Goal: Transaction & Acquisition: Register for event/course

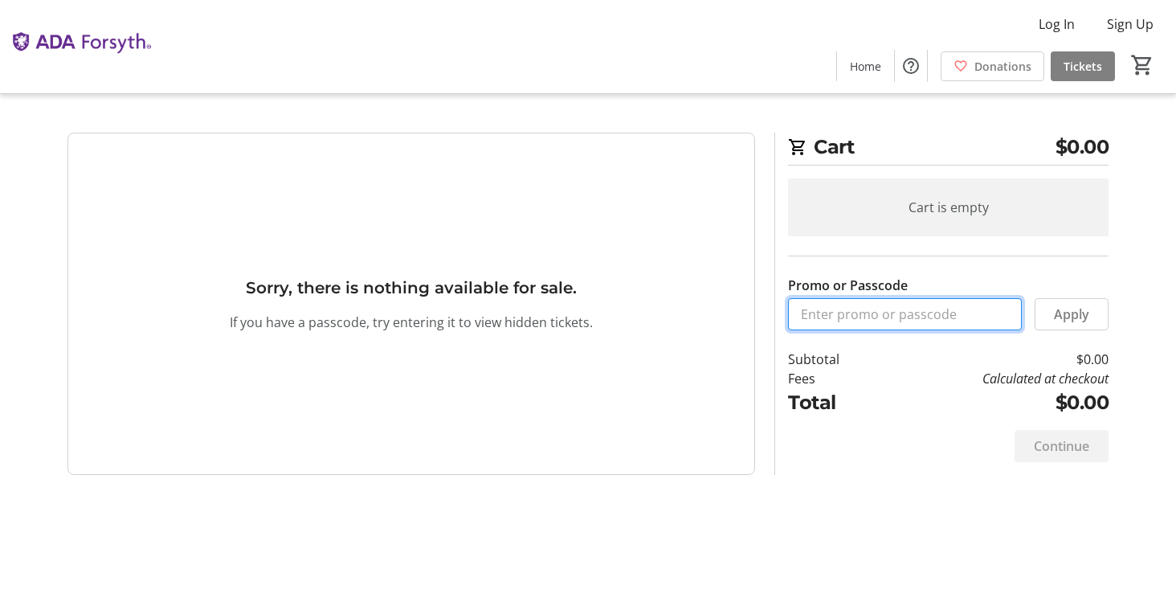
click at [855, 309] on input "Promo or Passcode" at bounding box center [905, 314] width 234 height 32
paste input "ORALHEALTH2025"
type input "ORALHEALTH2025"
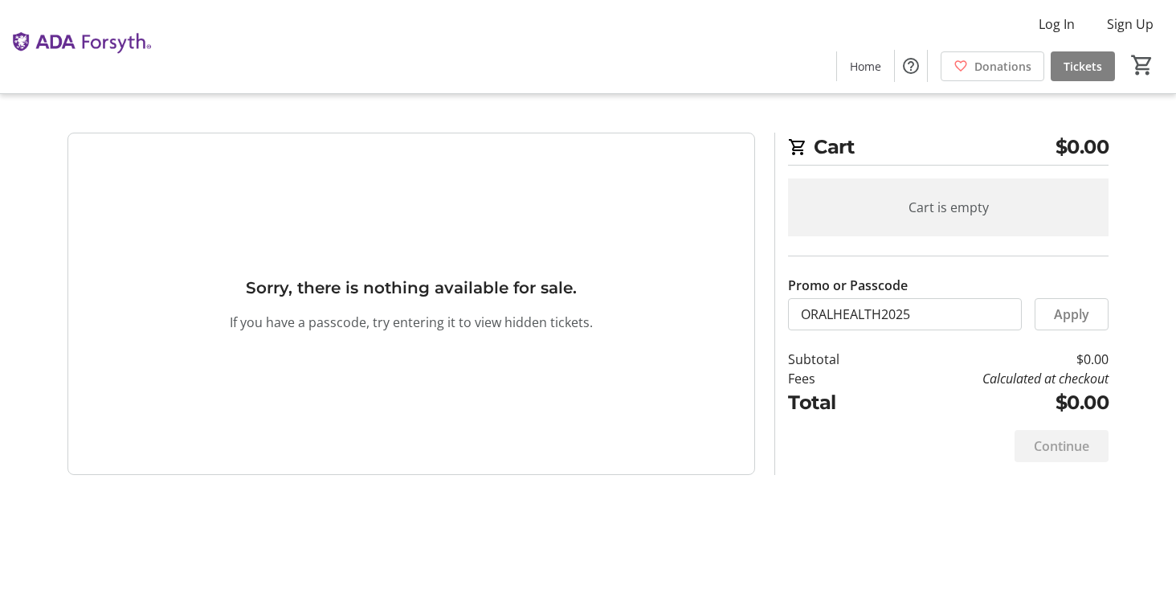
click at [1097, 321] on span at bounding box center [1072, 314] width 72 height 39
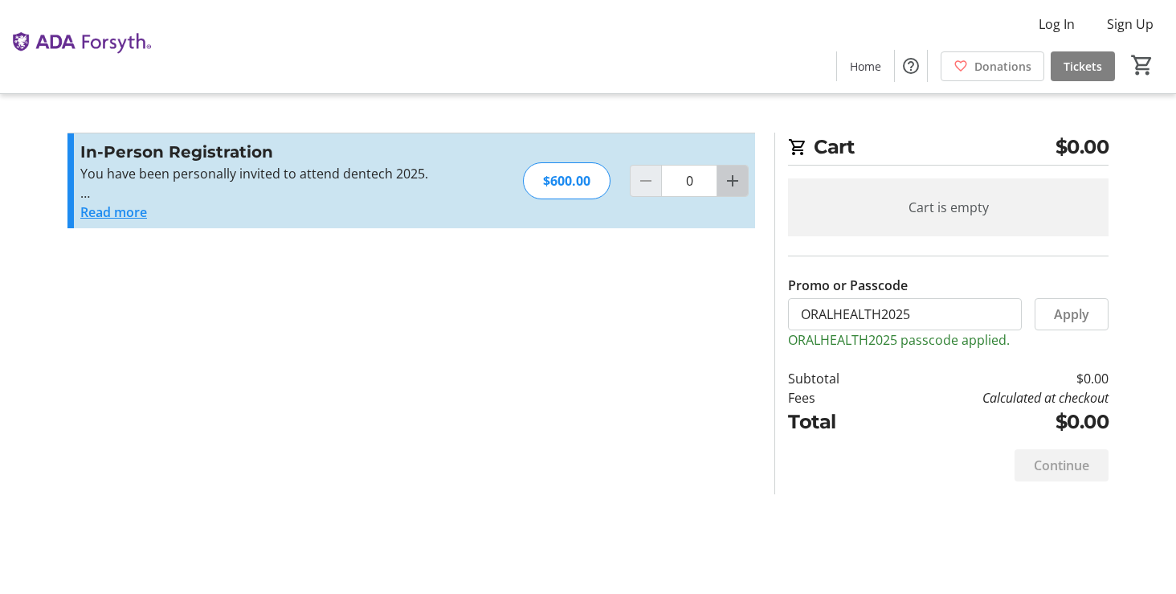
click at [733, 175] on mat-icon "Increment by one" at bounding box center [732, 180] width 19 height 19
type input "1"
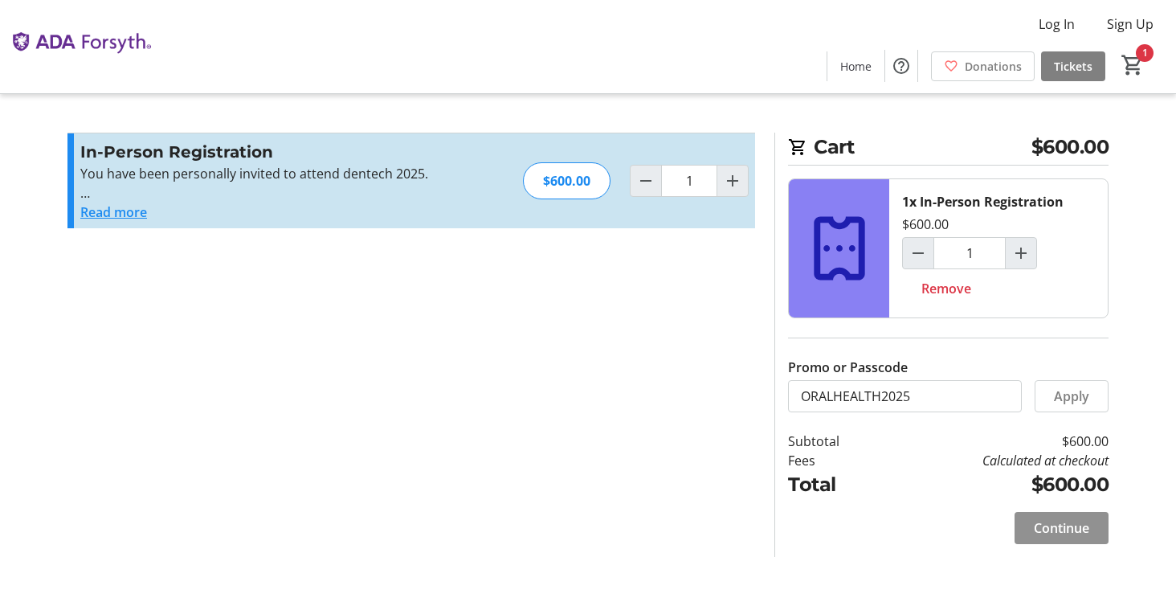
click at [1057, 528] on span "Continue" at bounding box center [1061, 527] width 55 height 19
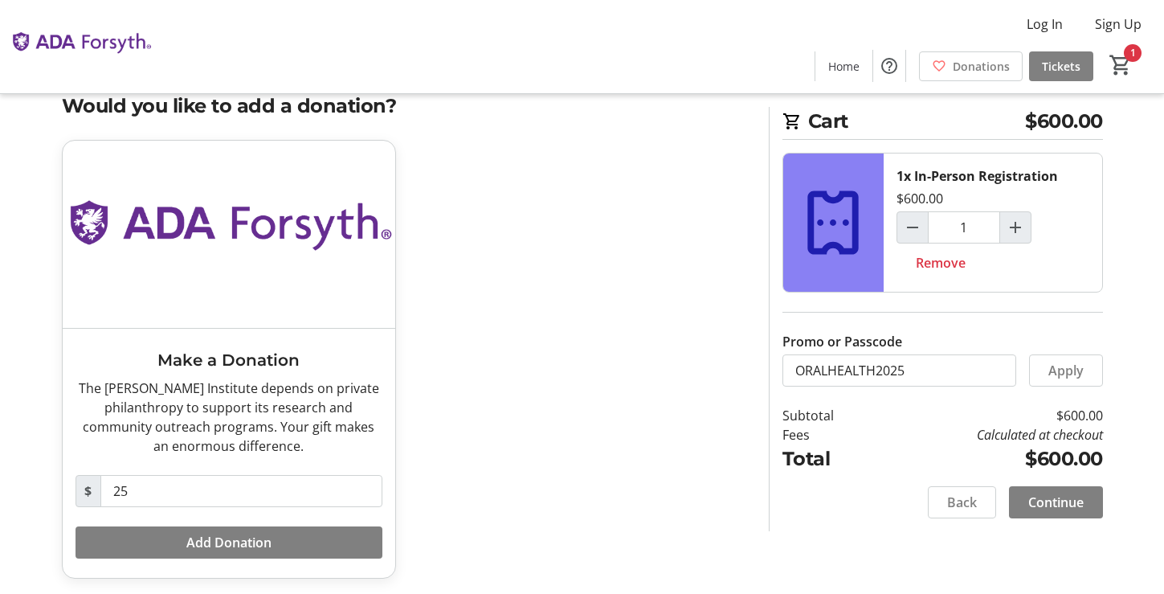
scroll to position [45, 0]
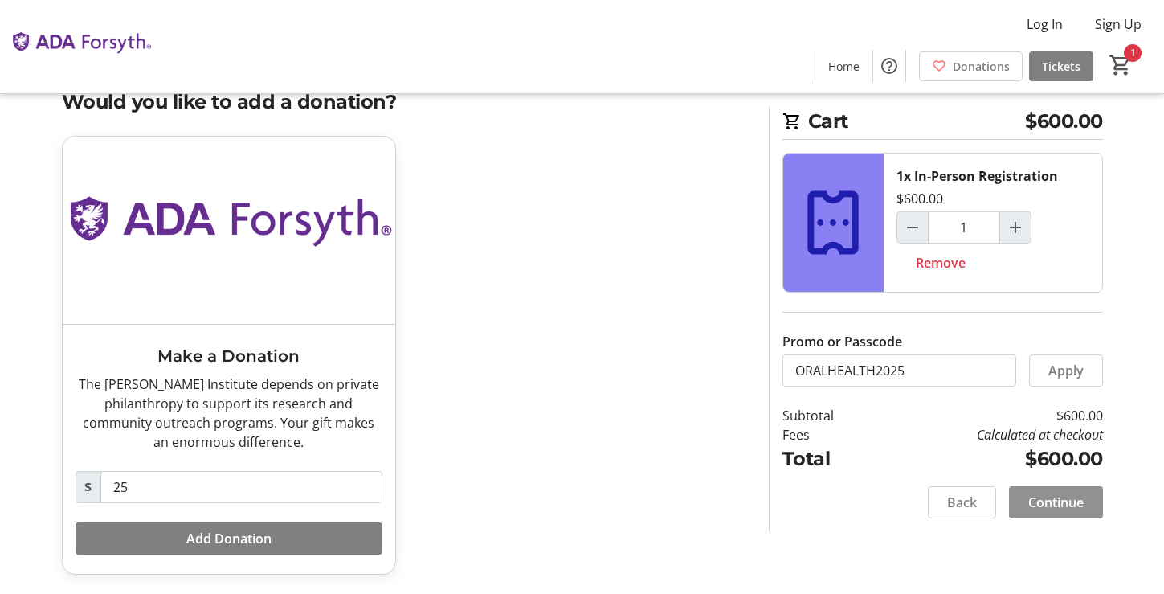
click at [1066, 501] on span "Continue" at bounding box center [1055, 502] width 55 height 19
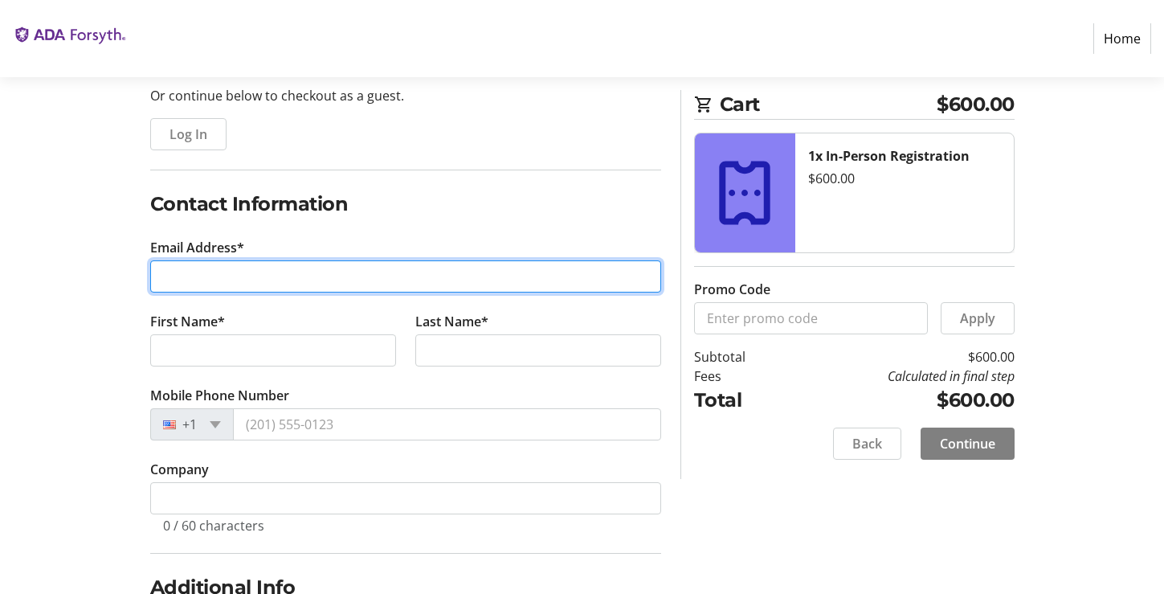
click at [241, 282] on input "Email Address*" at bounding box center [405, 276] width 511 height 32
type input "[EMAIL_ADDRESS][DOMAIN_NAME]"
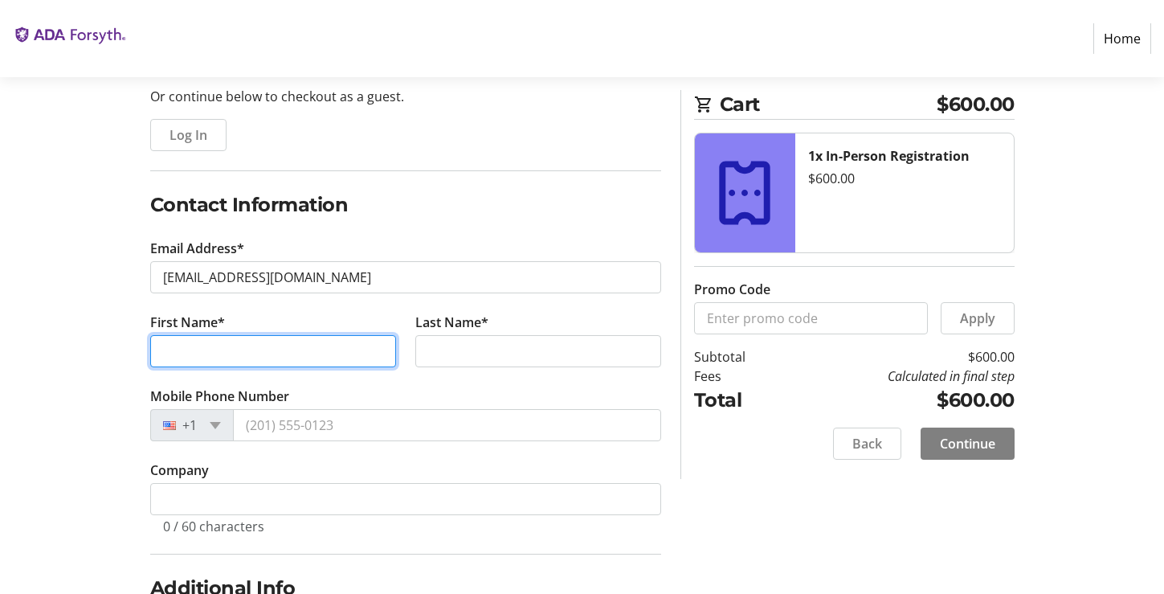
click at [249, 345] on input "First Name*" at bounding box center [273, 351] width 246 height 32
type input "Gabor"
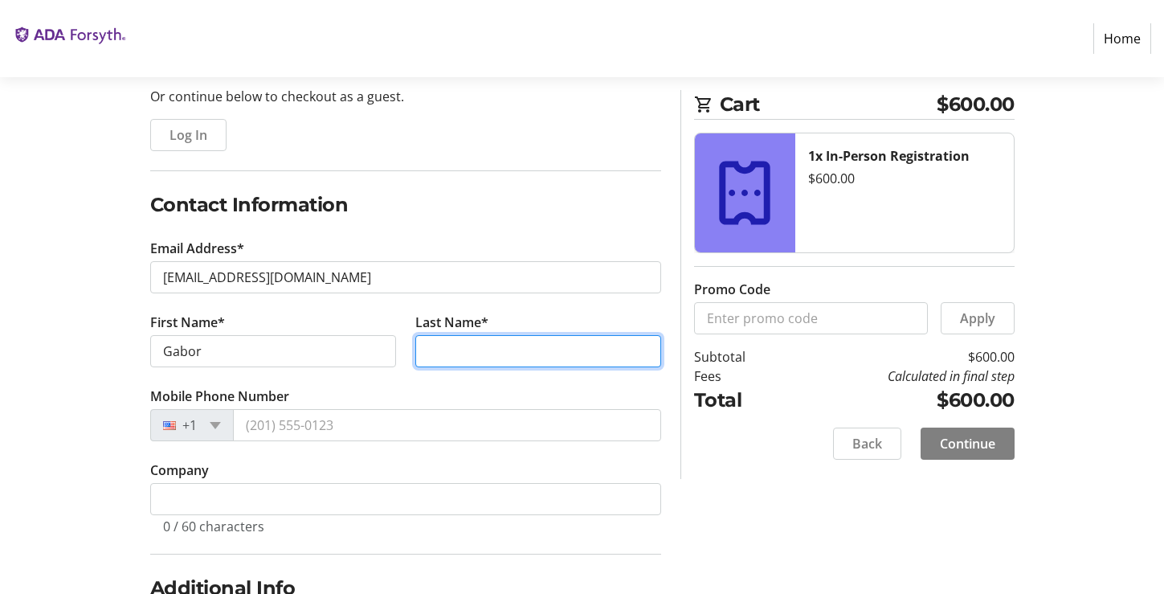
type input "Tigyi"
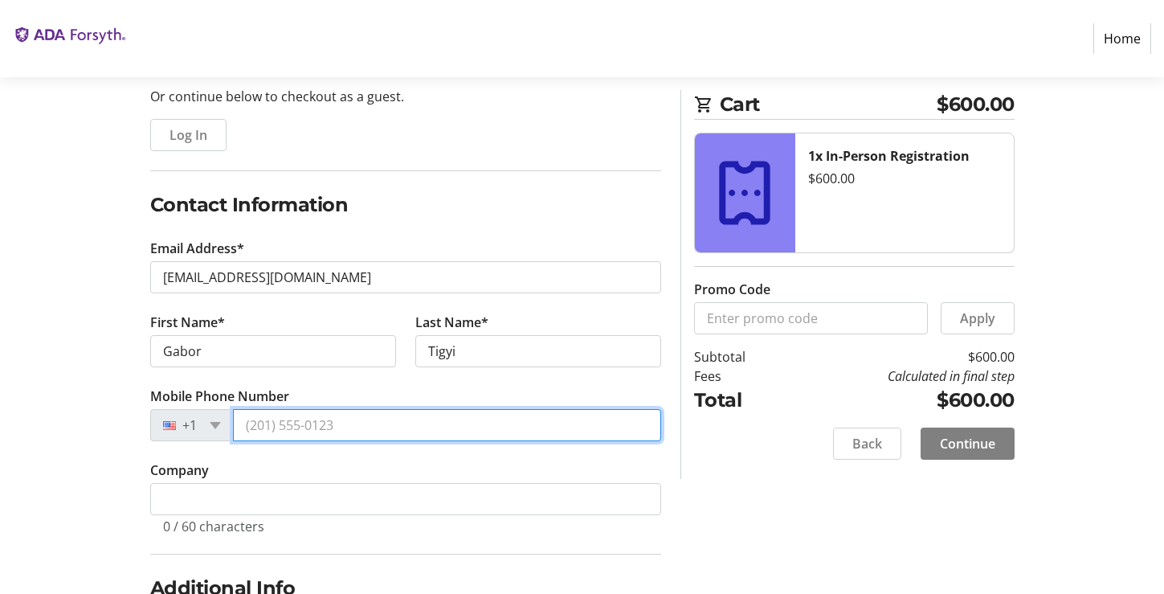
type input "[PHONE_NUMBER]"
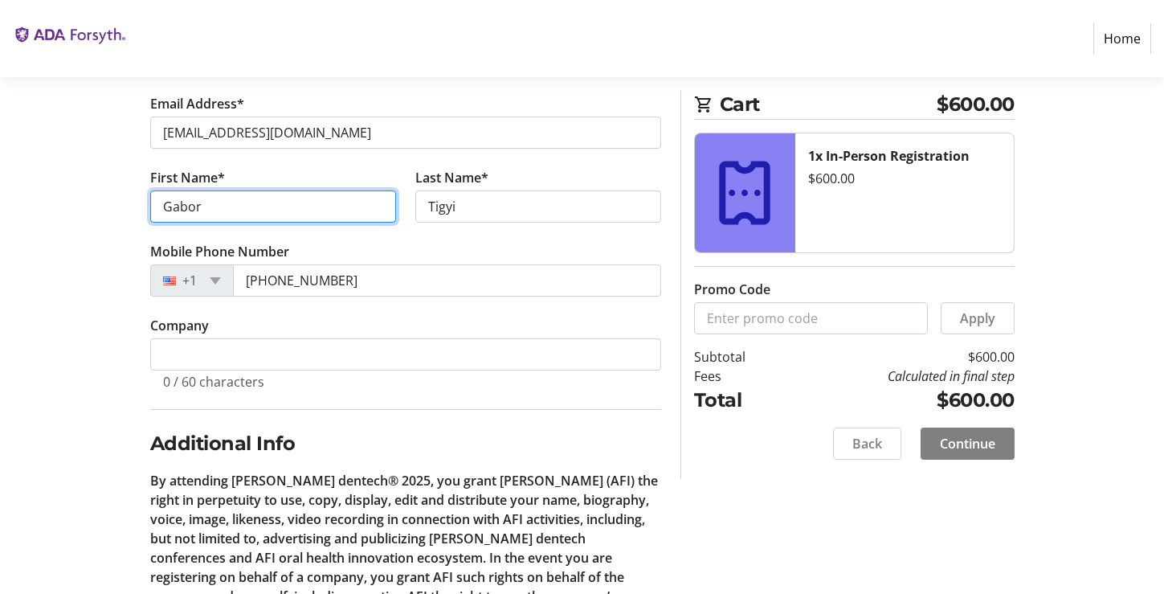
scroll to position [321, 0]
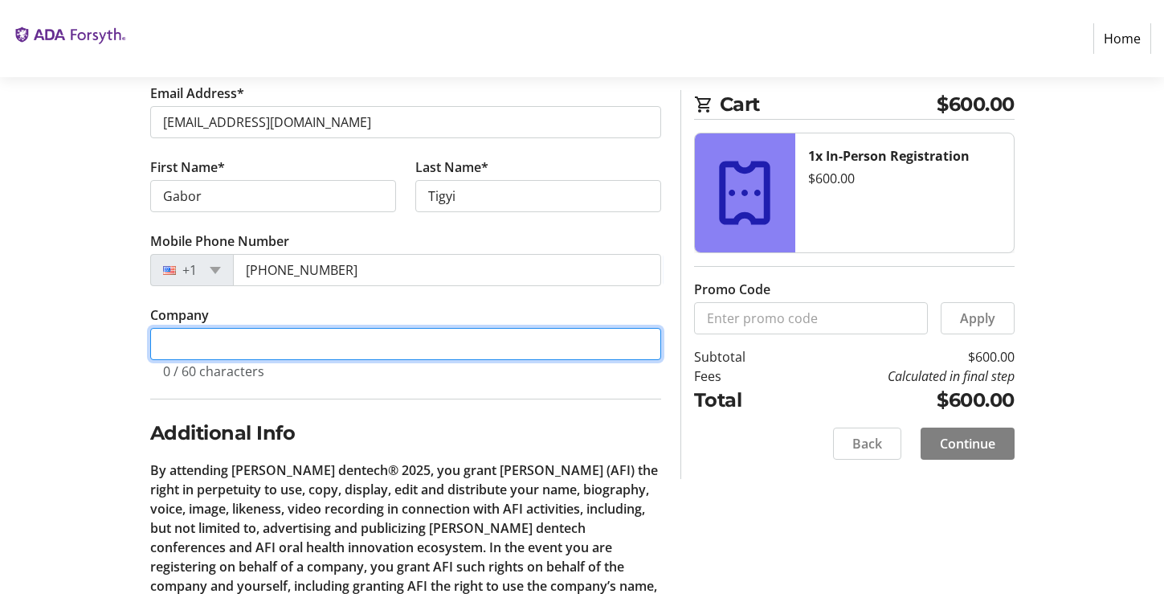
click at [279, 340] on input "Company" at bounding box center [405, 344] width 511 height 32
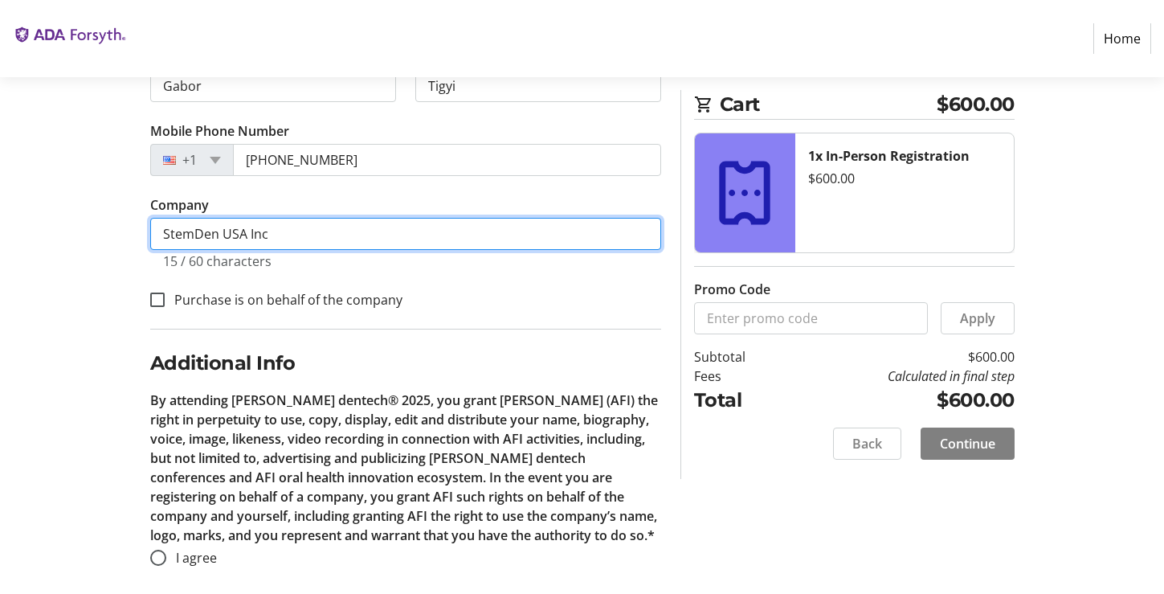
scroll to position [443, 0]
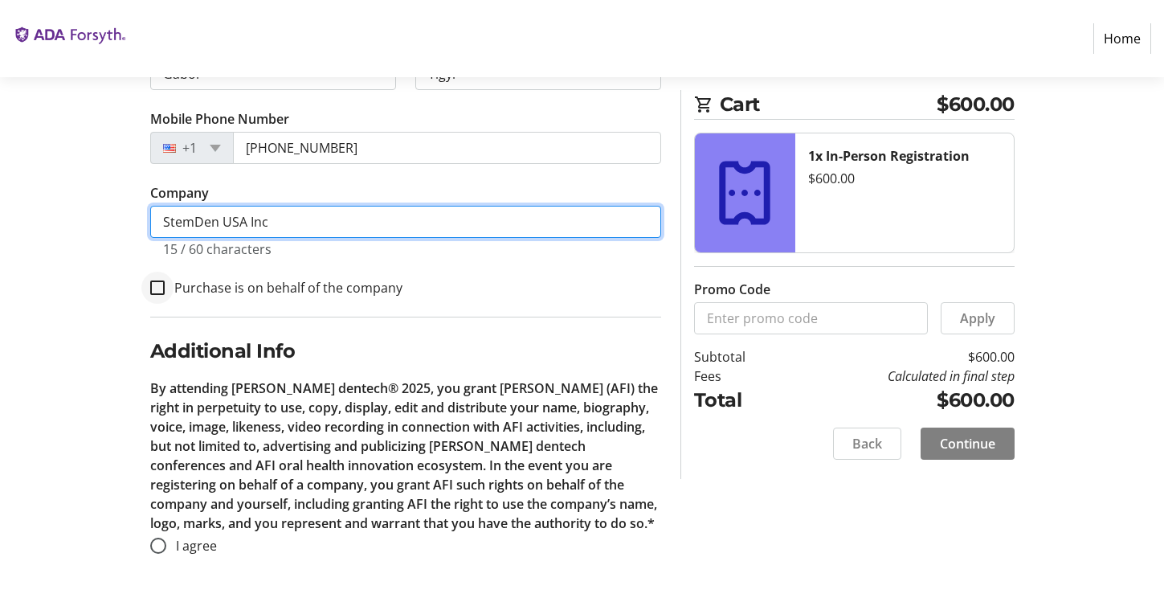
type input "StemDen USA Inc"
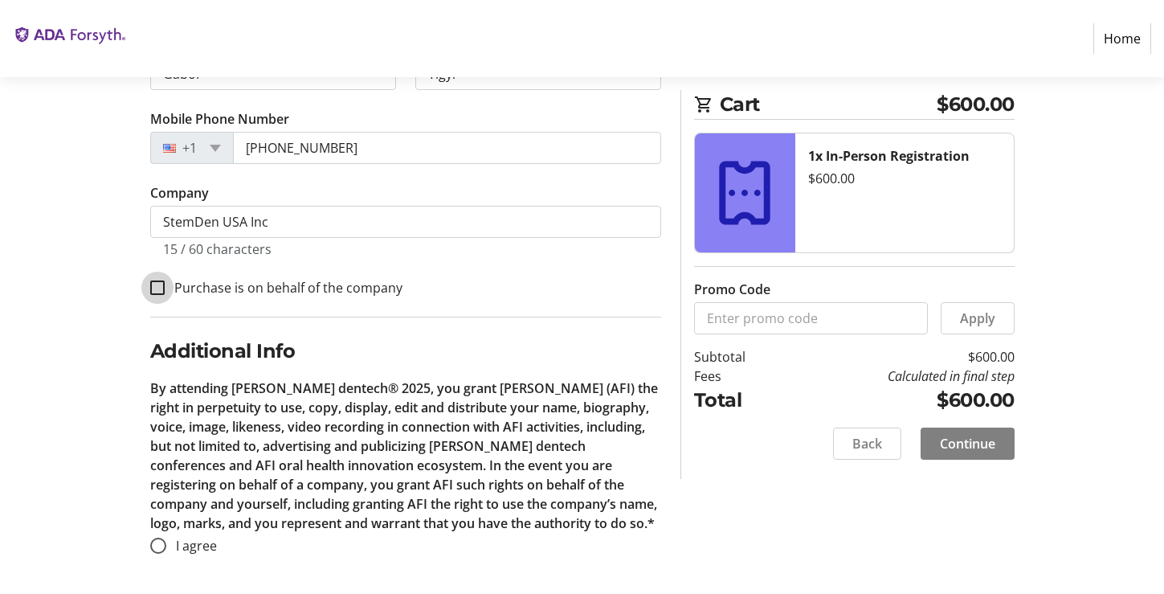
click at [160, 286] on input "Purchase is on behalf of the company" at bounding box center [157, 287] width 14 height 14
checkbox input "true"
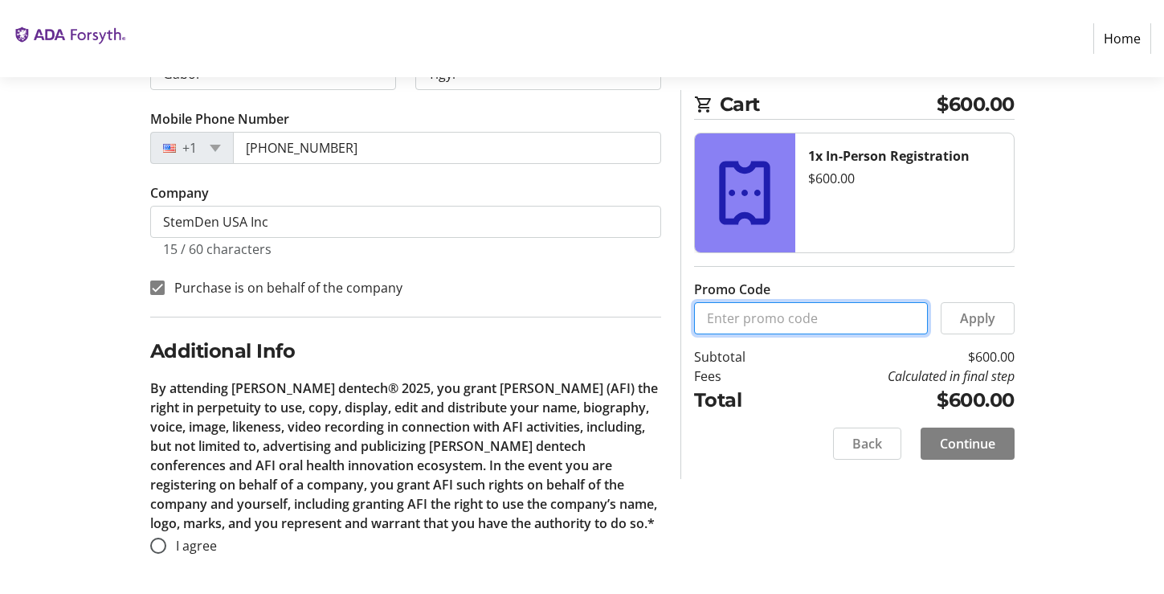
click at [844, 322] on input "Promo Code" at bounding box center [811, 318] width 234 height 32
paste input "ORALHEALTH2025"
type input "ORALHEALTH2025"
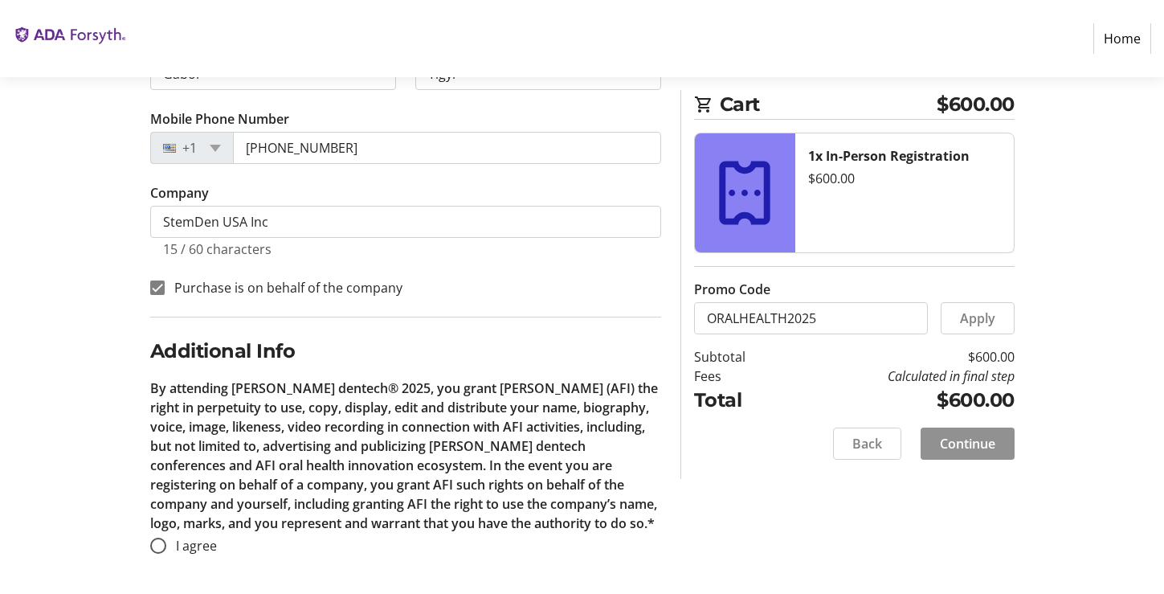
click at [960, 439] on span "Continue" at bounding box center [967, 443] width 55 height 19
click at [980, 321] on span "Apply" at bounding box center [977, 318] width 35 height 19
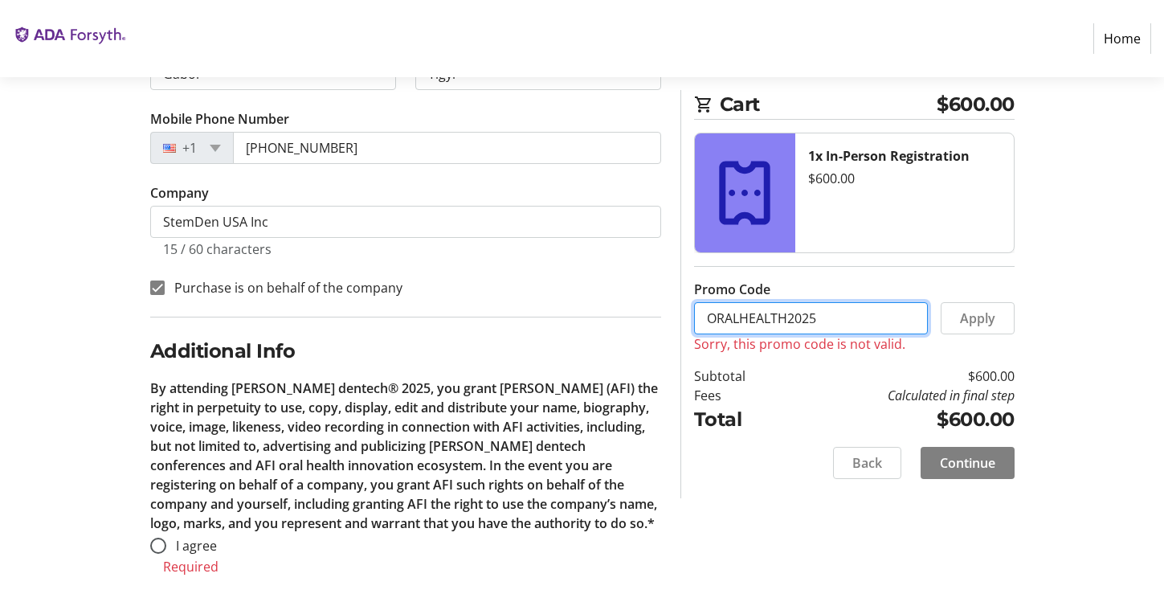
drag, startPoint x: 795, startPoint y: 322, endPoint x: 606, endPoint y: 317, distance: 189.7
click at [610, 318] on div "Log In to Your Account (Optional) Or continue below to checkout as a guest. Log…" at bounding box center [582, 190] width 1061 height 845
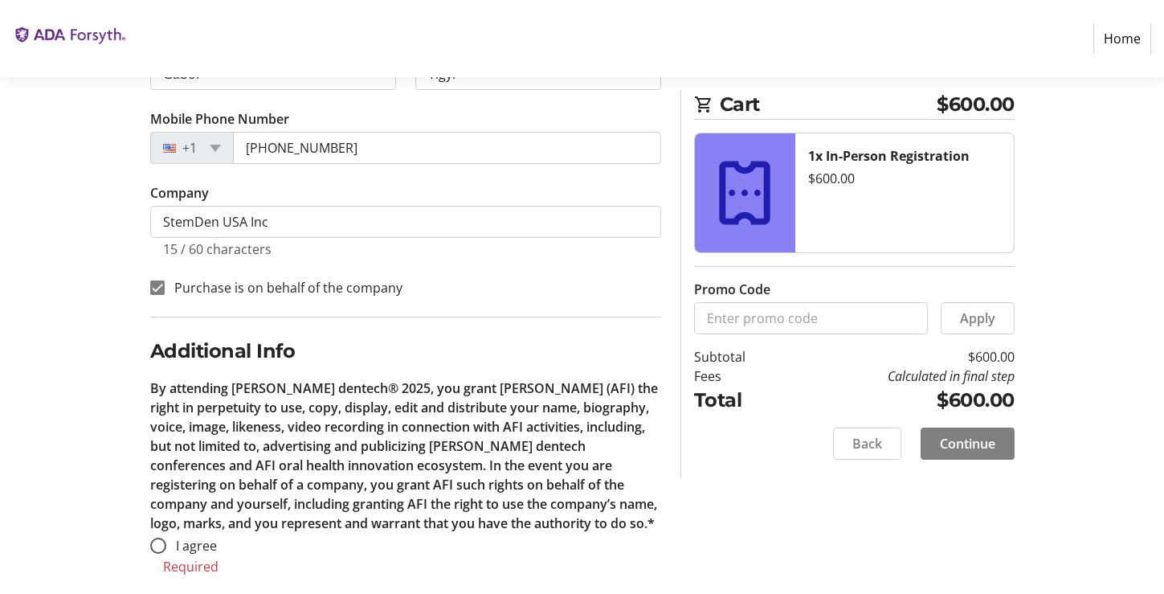
drag, startPoint x: 974, startPoint y: 462, endPoint x: 167, endPoint y: 413, distance: 808.2
click at [174, 407] on div "Log In to Your Account (Optional) Or continue below to checkout as a guest. Log…" at bounding box center [582, 190] width 1061 height 845
click at [155, 542] on input "I agree" at bounding box center [158, 546] width 16 height 16
radio input "true"
click at [985, 436] on span "Continue" at bounding box center [967, 443] width 55 height 19
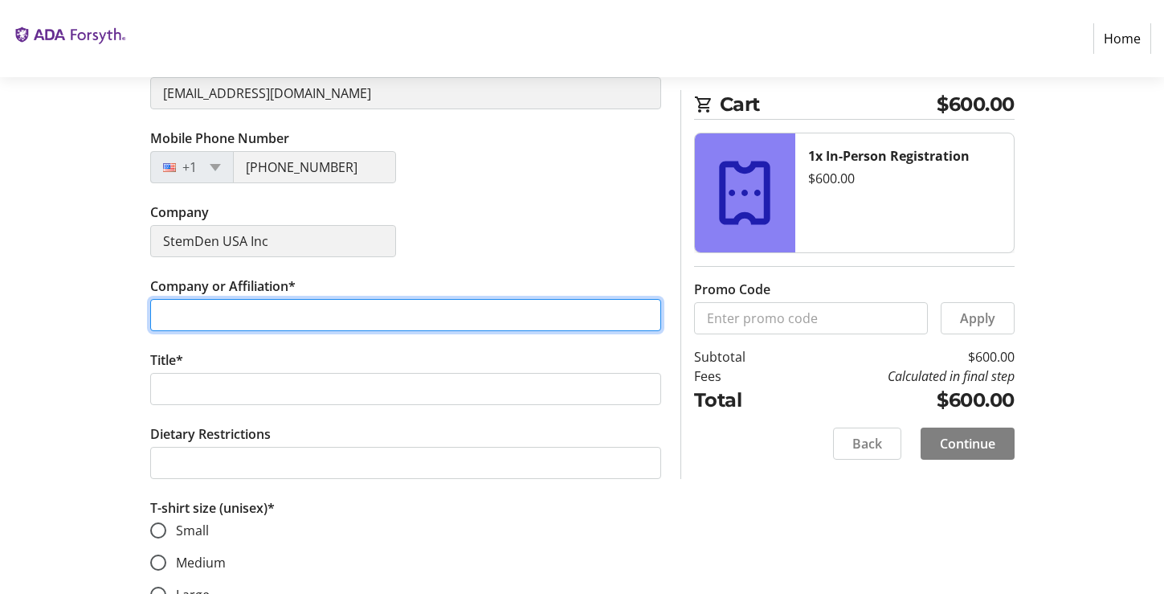
click at [274, 310] on input "Company or Affiliation*" at bounding box center [405, 315] width 511 height 32
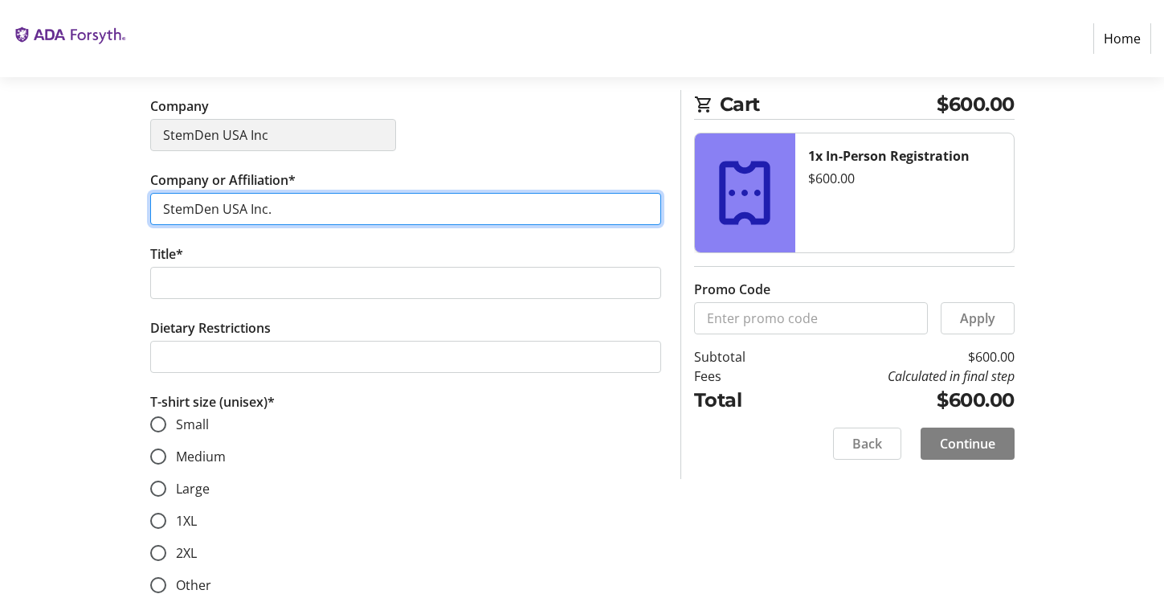
scroll to position [525, 0]
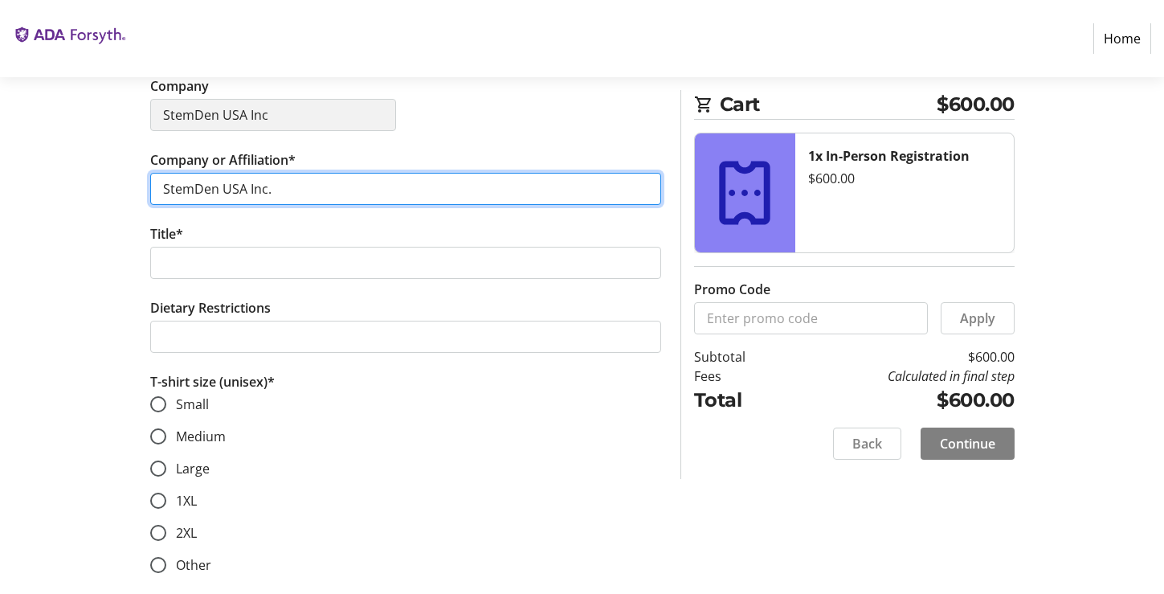
type input "StemDen USA Inc."
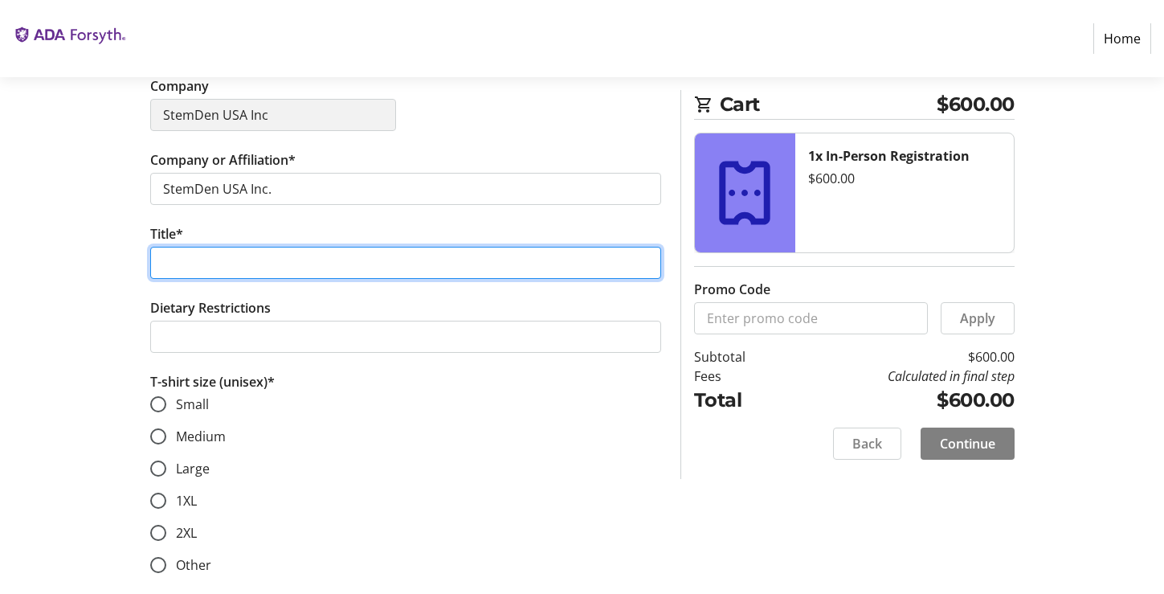
click at [265, 270] on input "Title*" at bounding box center [405, 263] width 511 height 32
type input "C"
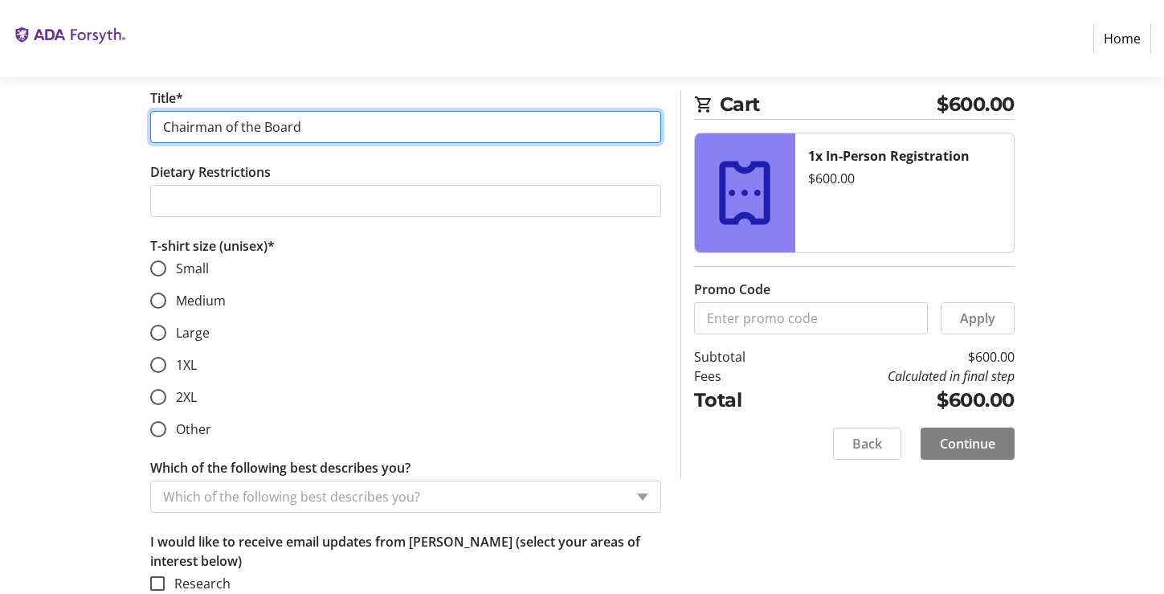
scroll to position [665, 0]
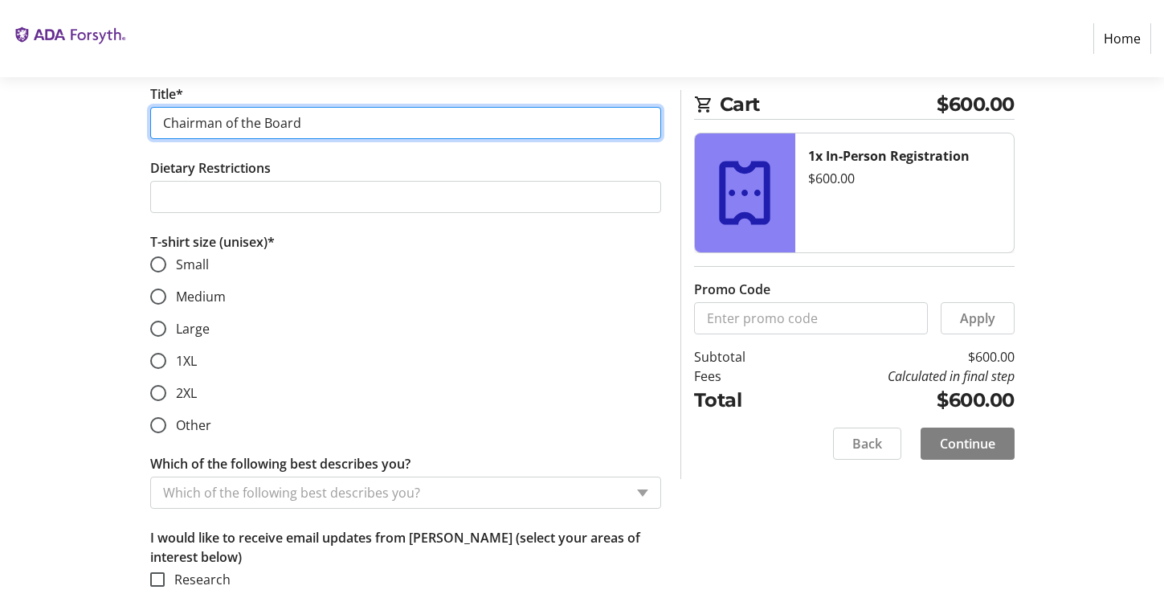
type input "Chairman of the Board"
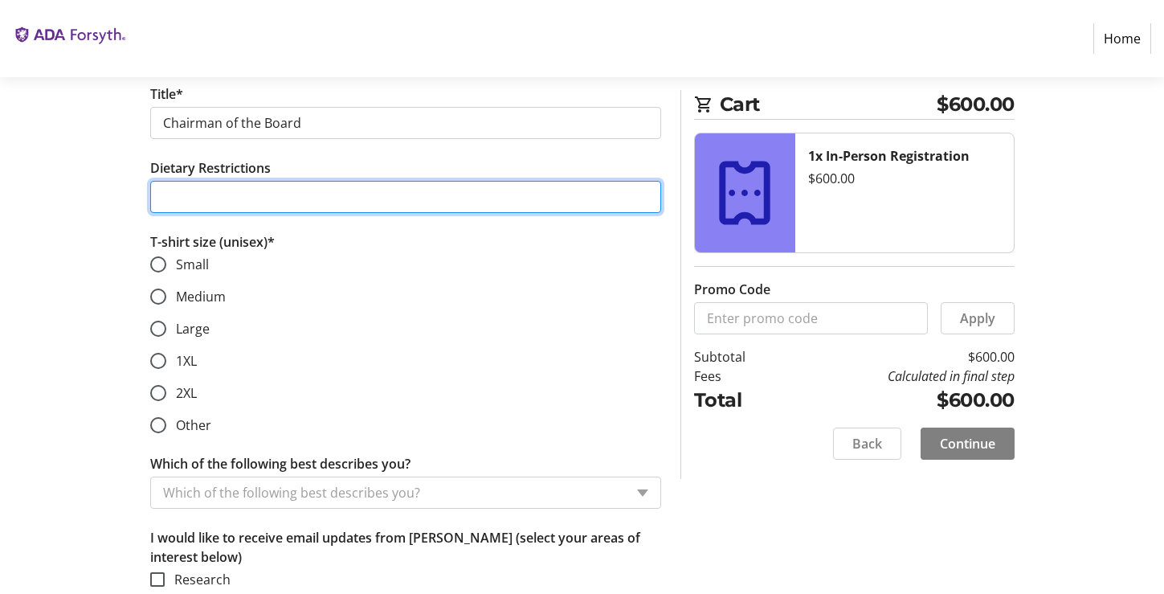
click at [244, 195] on input "Dietary Restrictions" at bounding box center [405, 197] width 511 height 32
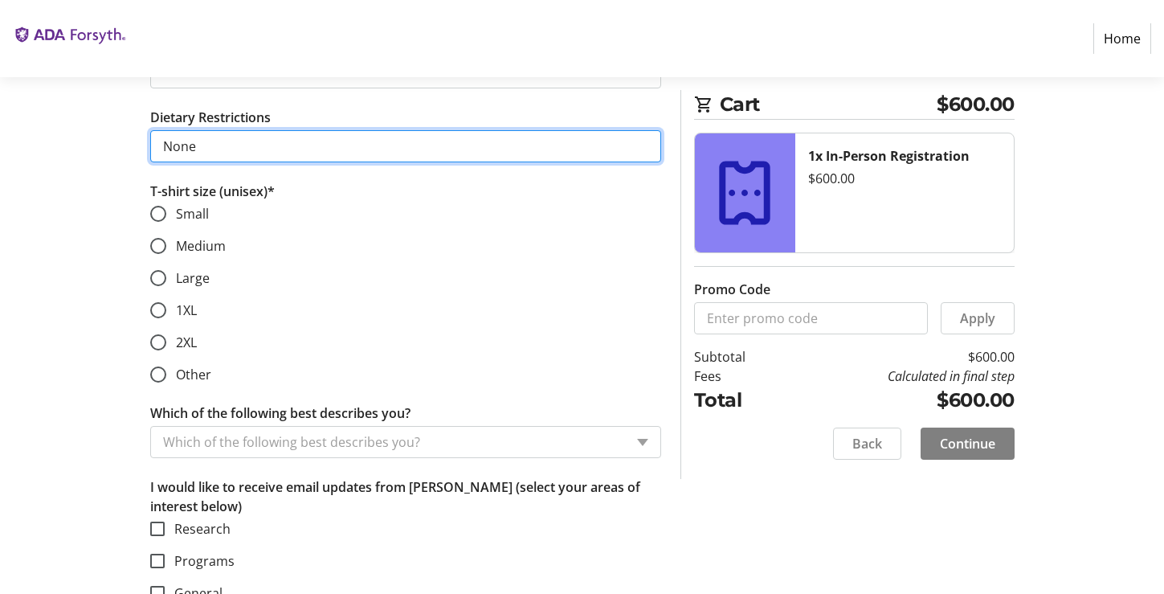
scroll to position [739, 0]
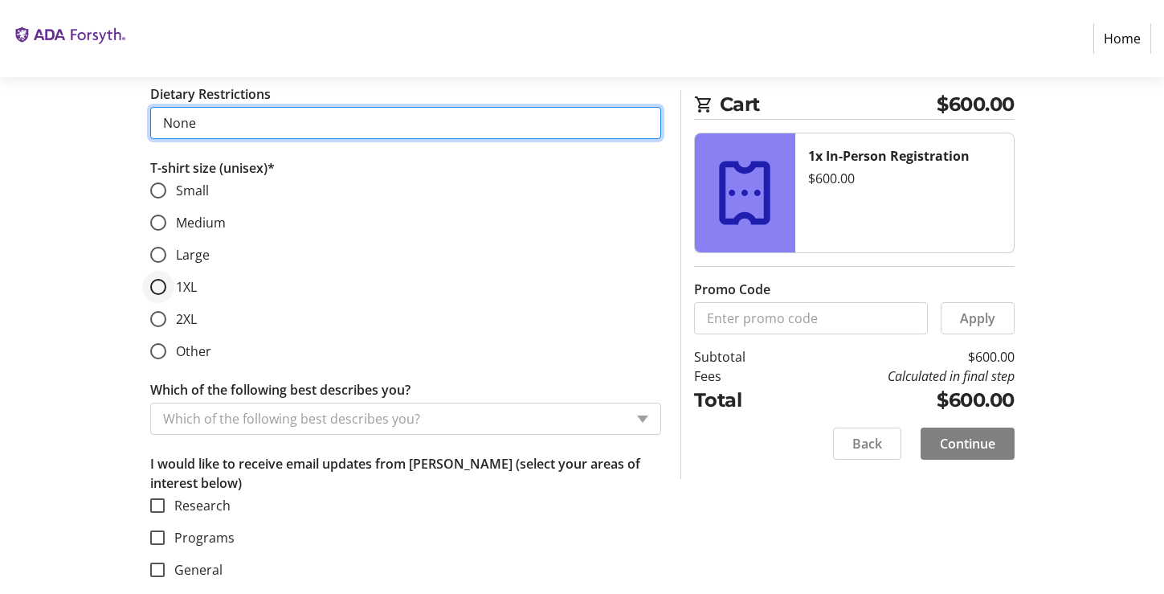
type input "None"
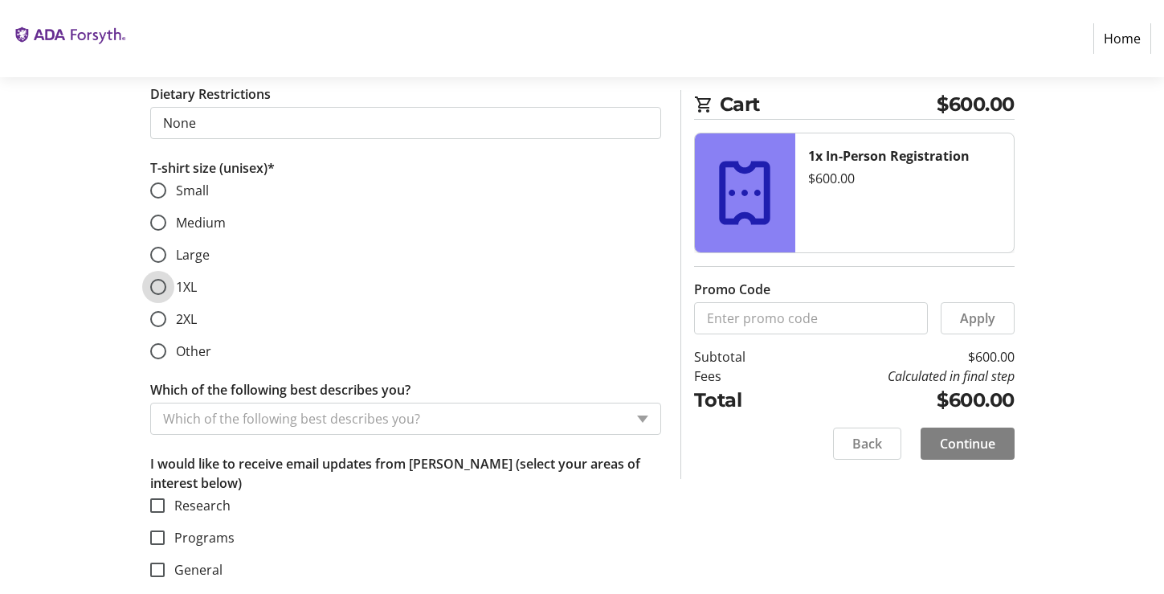
click at [153, 284] on input "1XL" at bounding box center [158, 287] width 16 height 16
radio input "true"
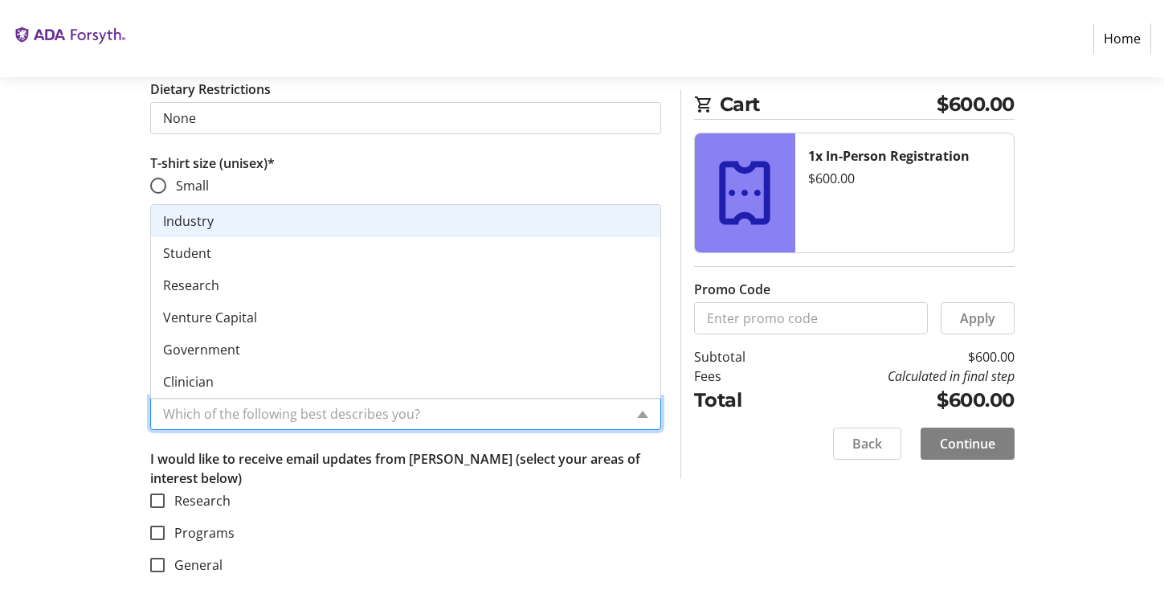
click at [410, 411] on input "Which of the following best describes you?" at bounding box center [393, 413] width 461 height 19
drag, startPoint x: 161, startPoint y: 501, endPoint x: 171, endPoint y: 498, distance: 10.7
click at [161, 501] on input "Research" at bounding box center [157, 500] width 14 height 14
checkbox input "true"
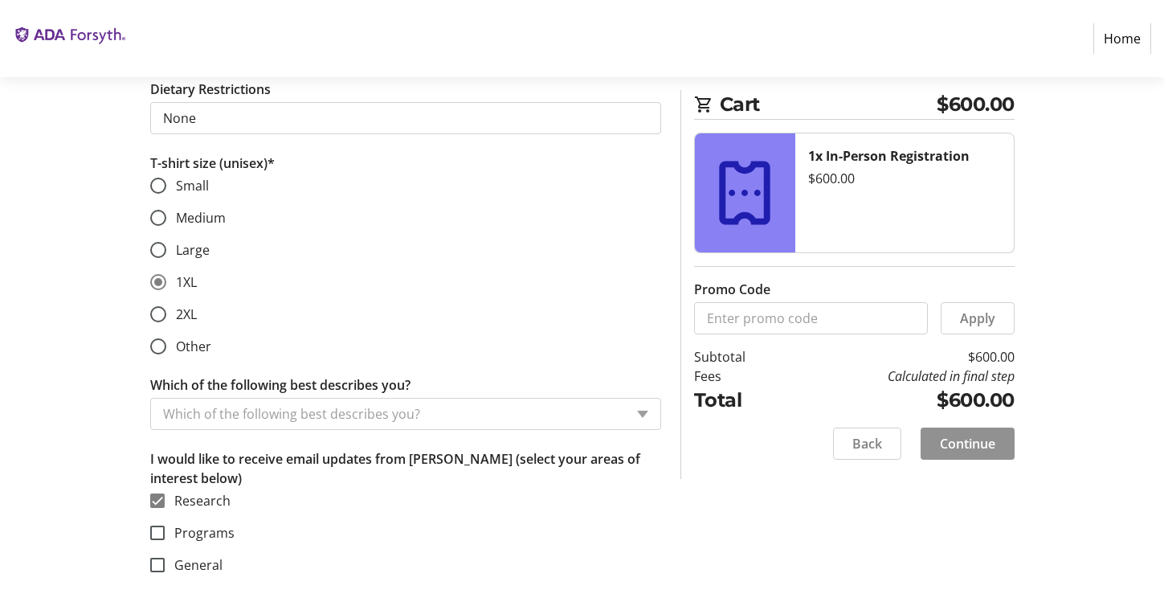
click at [970, 446] on span "Continue" at bounding box center [967, 443] width 55 height 19
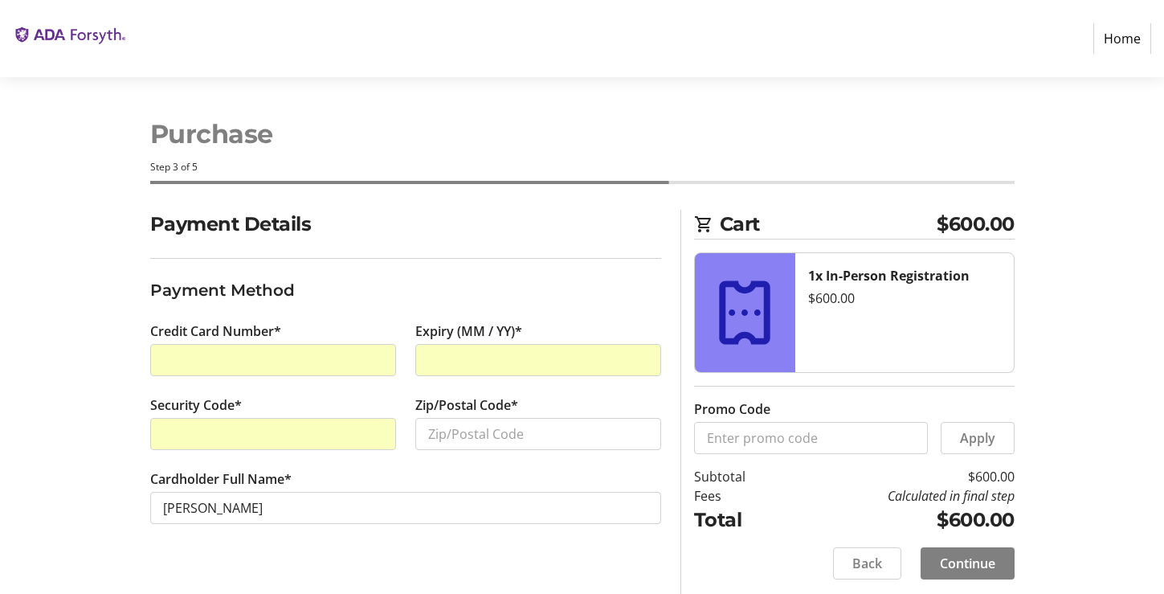
scroll to position [6, 0]
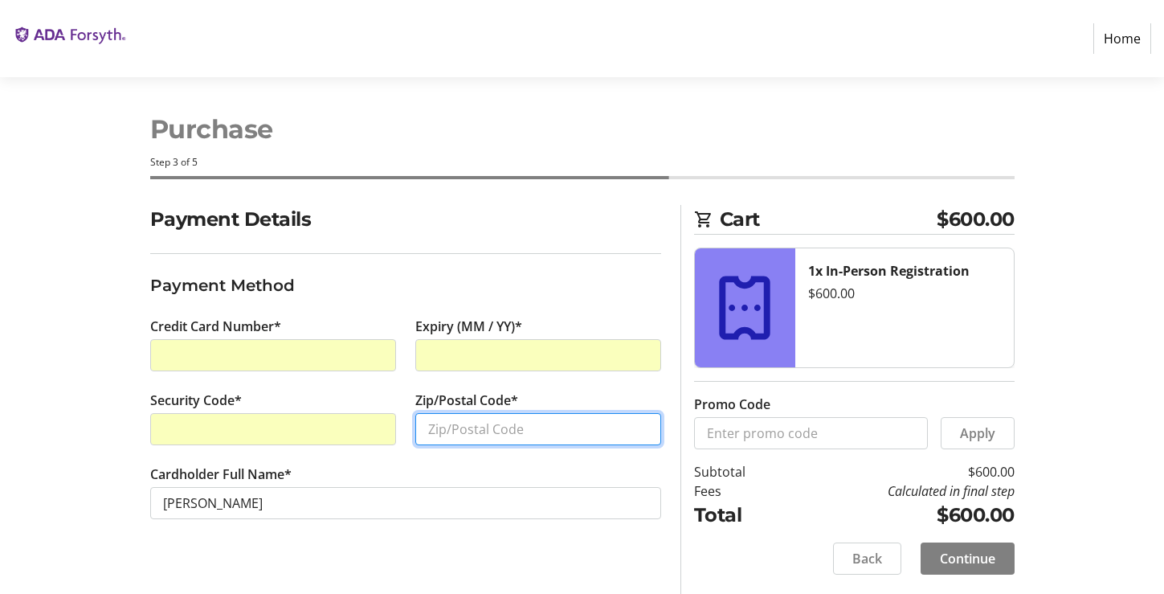
click at [433, 427] on input "Zip/Postal Code*" at bounding box center [538, 429] width 246 height 32
type input "38053"
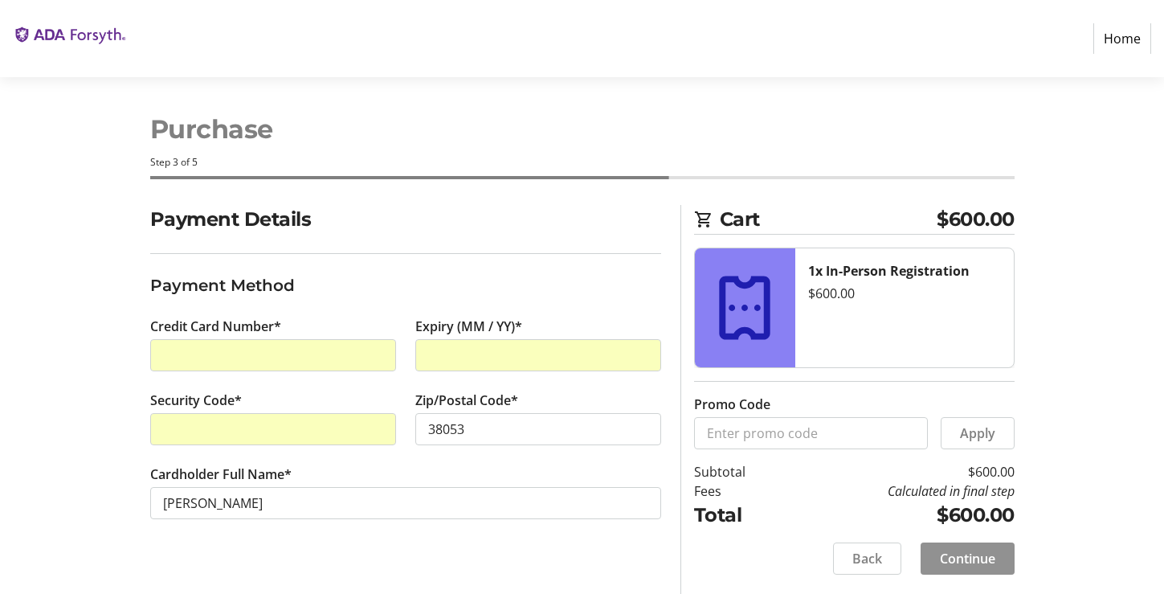
click at [982, 559] on span "Continue" at bounding box center [967, 558] width 55 height 19
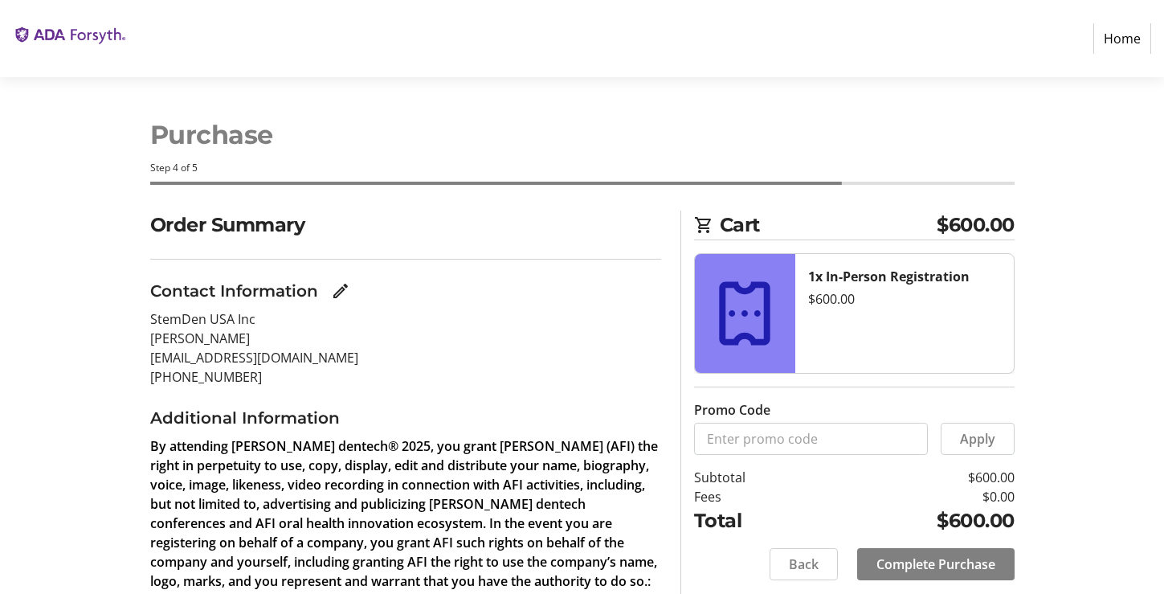
click at [651, 402] on section "Order Summary Contact Information StemDen USA Inc [PERSON_NAME] [EMAIL_ADDRESS]…" at bounding box center [405, 500] width 511 height 578
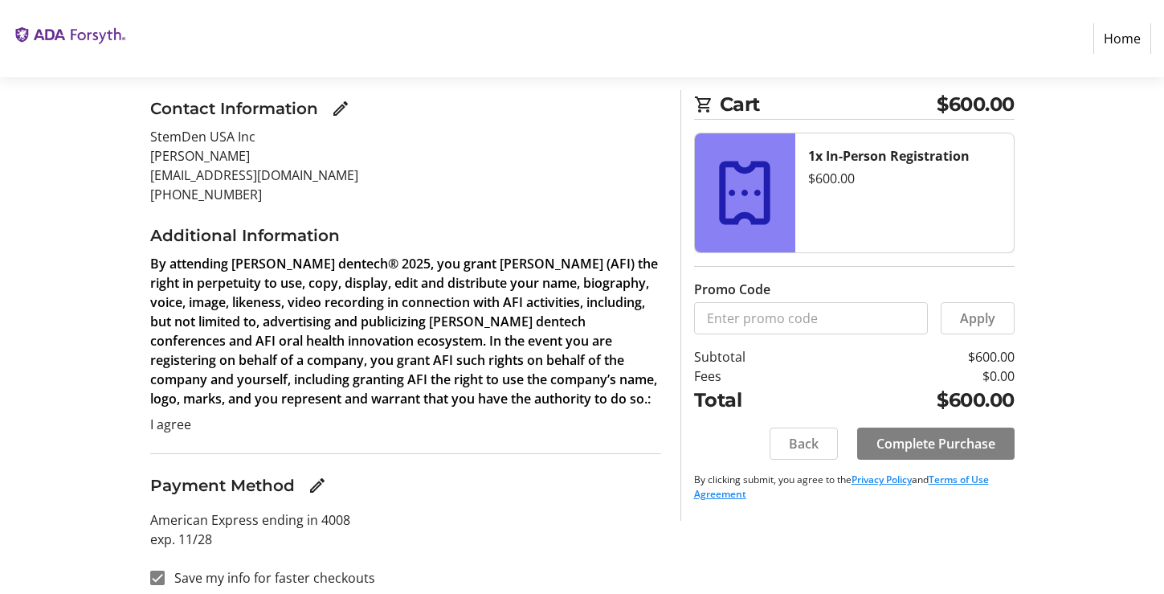
scroll to position [180, 0]
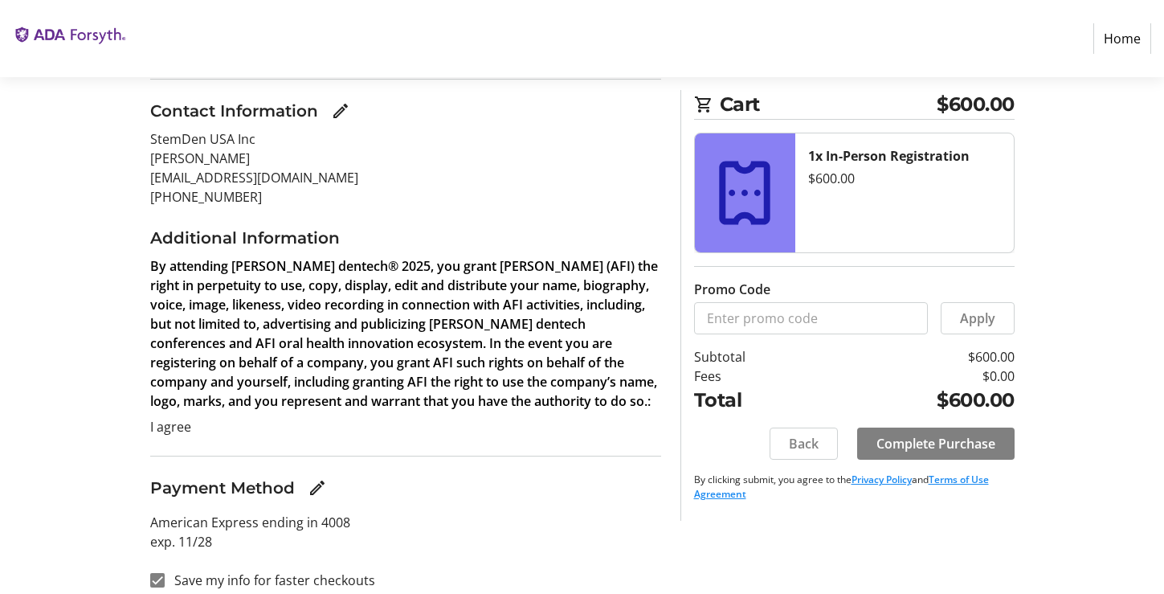
click at [637, 445] on section "Order Summary Contact Information StemDen USA Inc [PERSON_NAME] [EMAIL_ADDRESS]…" at bounding box center [405, 320] width 511 height 578
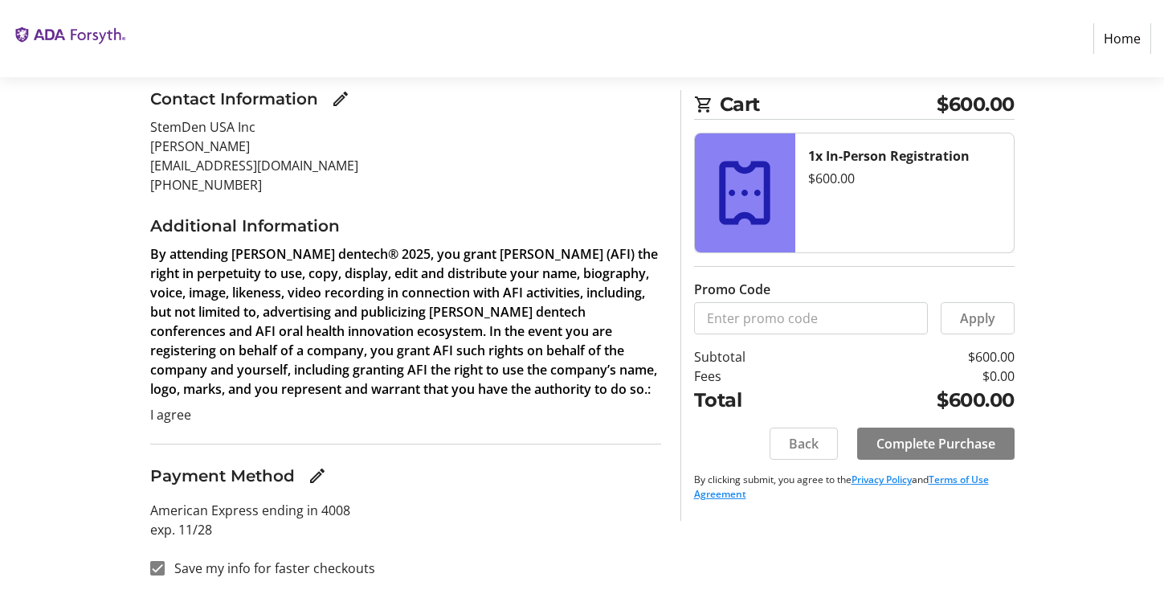
scroll to position [195, 0]
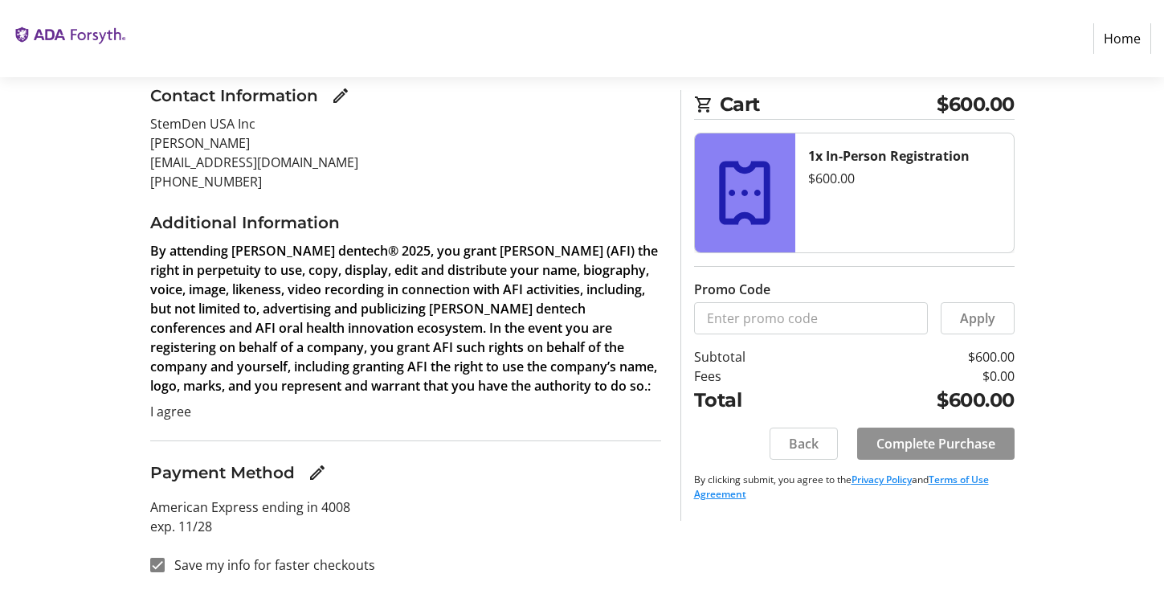
click at [970, 443] on span "Complete Purchase" at bounding box center [936, 443] width 119 height 19
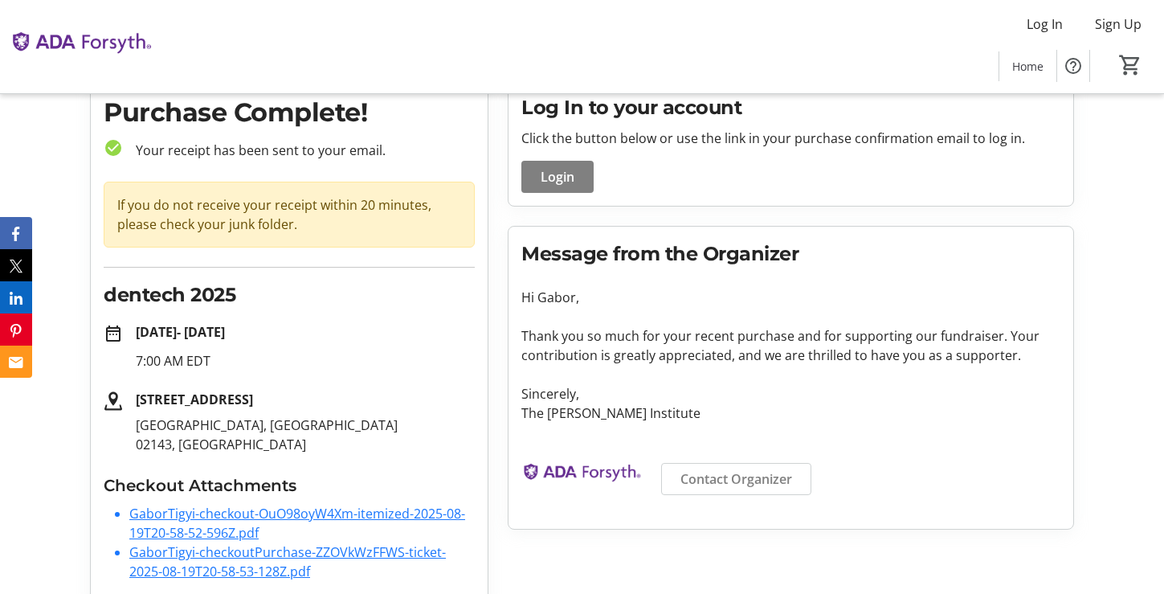
scroll to position [93, 0]
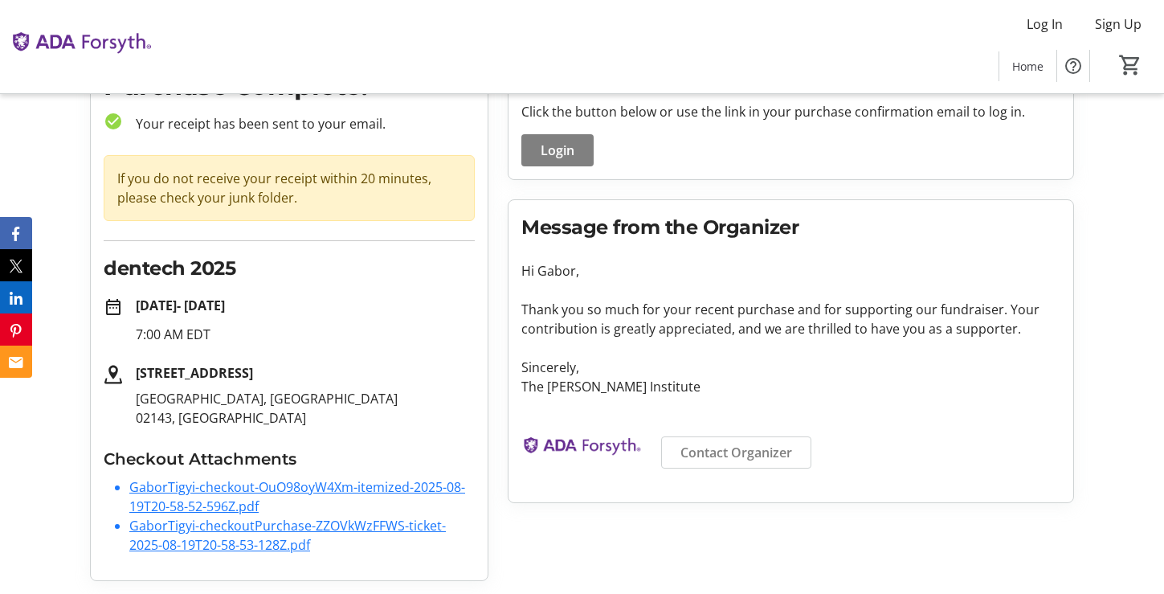
click at [331, 491] on link "GaborTigyi-checkout-OuO98oyW4Xm-itemized-2025-08-19T20-58-52-596Z.pdf" at bounding box center [297, 496] width 336 height 37
click at [350, 526] on link "GaborTigyi-checkoutPurchase-ZZOVkWzFFWS-ticket-2025-08-19T20-58-53-128Z.pdf" at bounding box center [287, 535] width 317 height 37
